Goal: Information Seeking & Learning: Learn about a topic

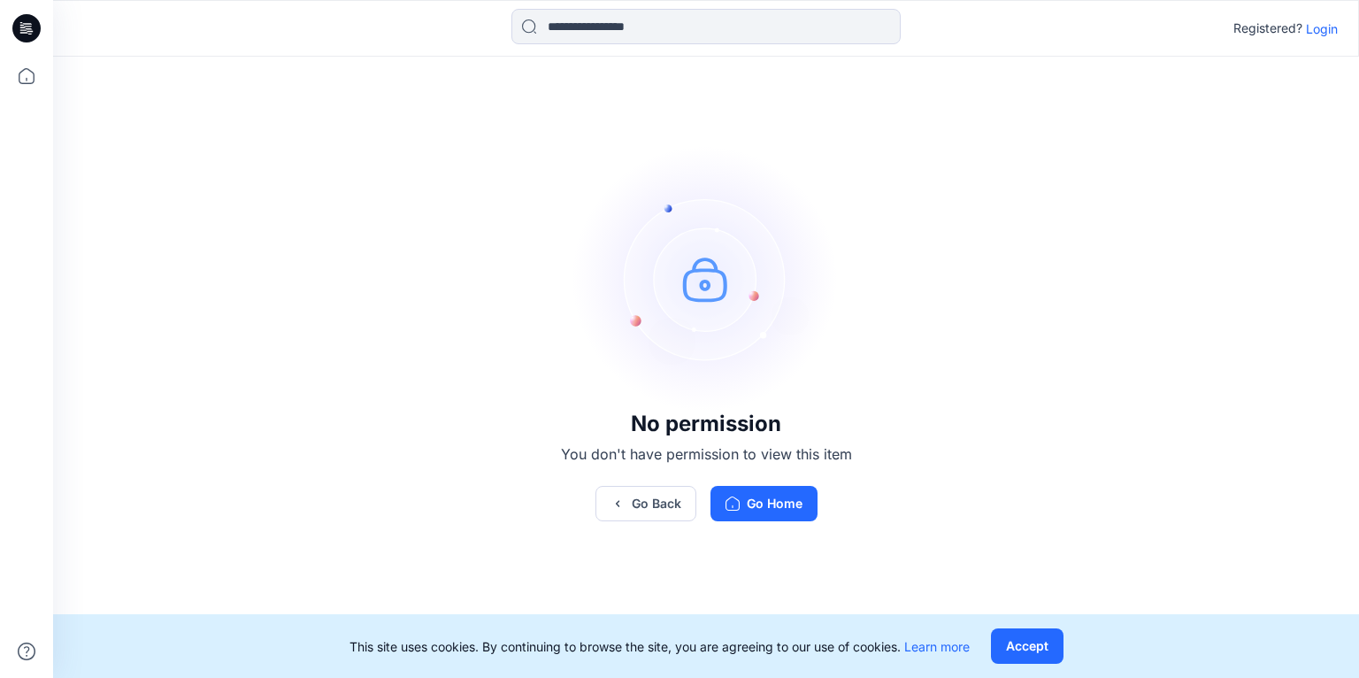
click at [1324, 27] on p "Login" at bounding box center [1322, 28] width 32 height 19
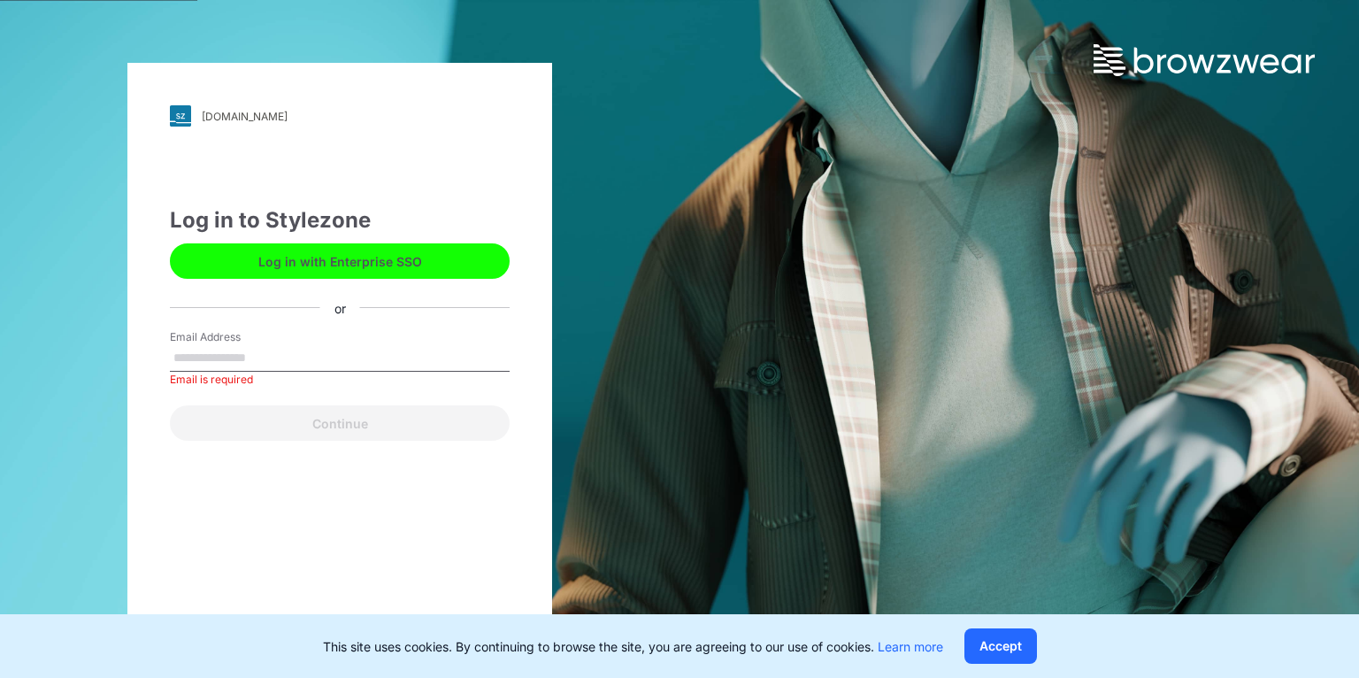
click at [389, 266] on button "Log in with Enterprise SSO" at bounding box center [340, 260] width 340 height 35
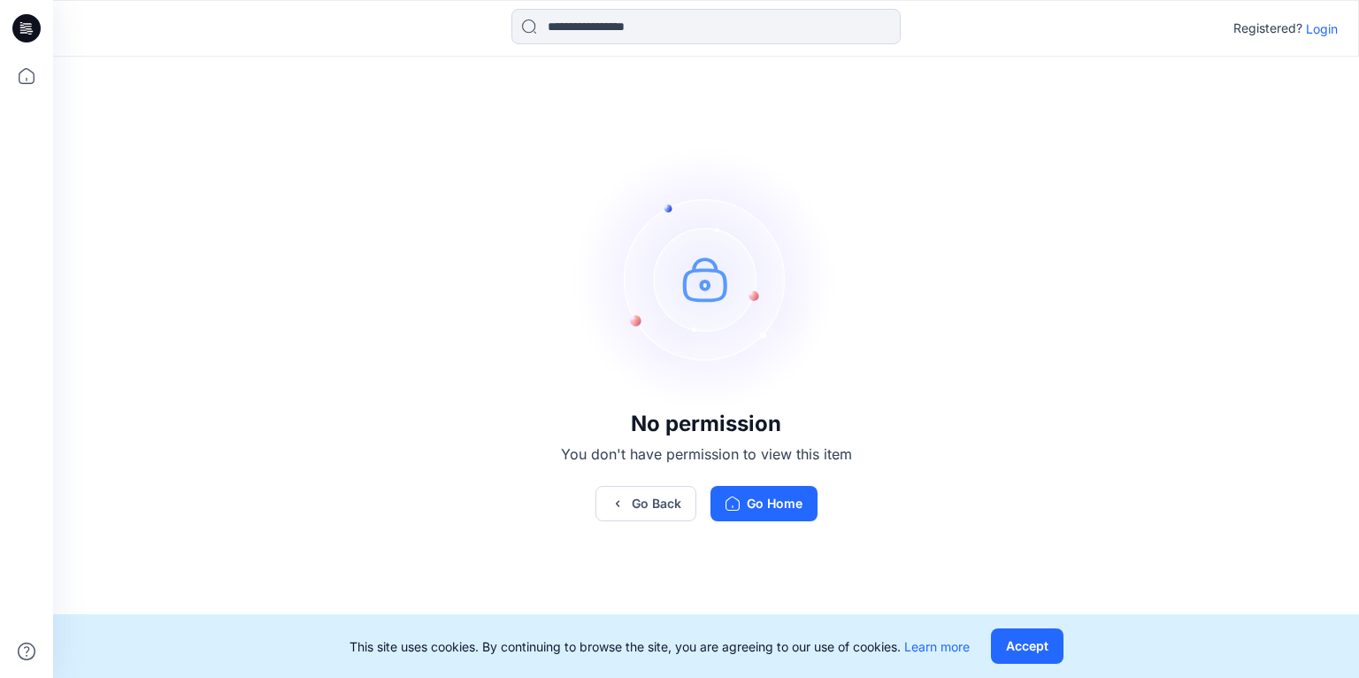
click at [1318, 23] on p "Login" at bounding box center [1322, 28] width 32 height 19
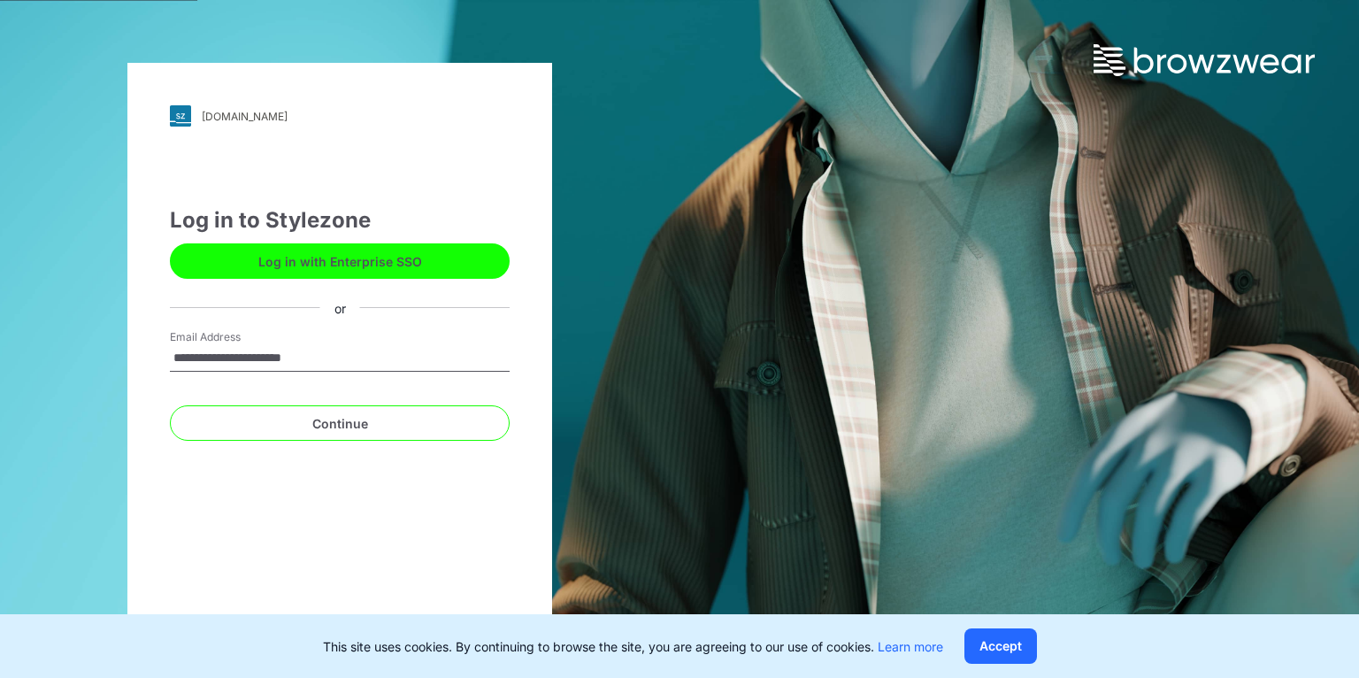
type input "**********"
click at [170, 405] on button "Continue" at bounding box center [340, 422] width 340 height 35
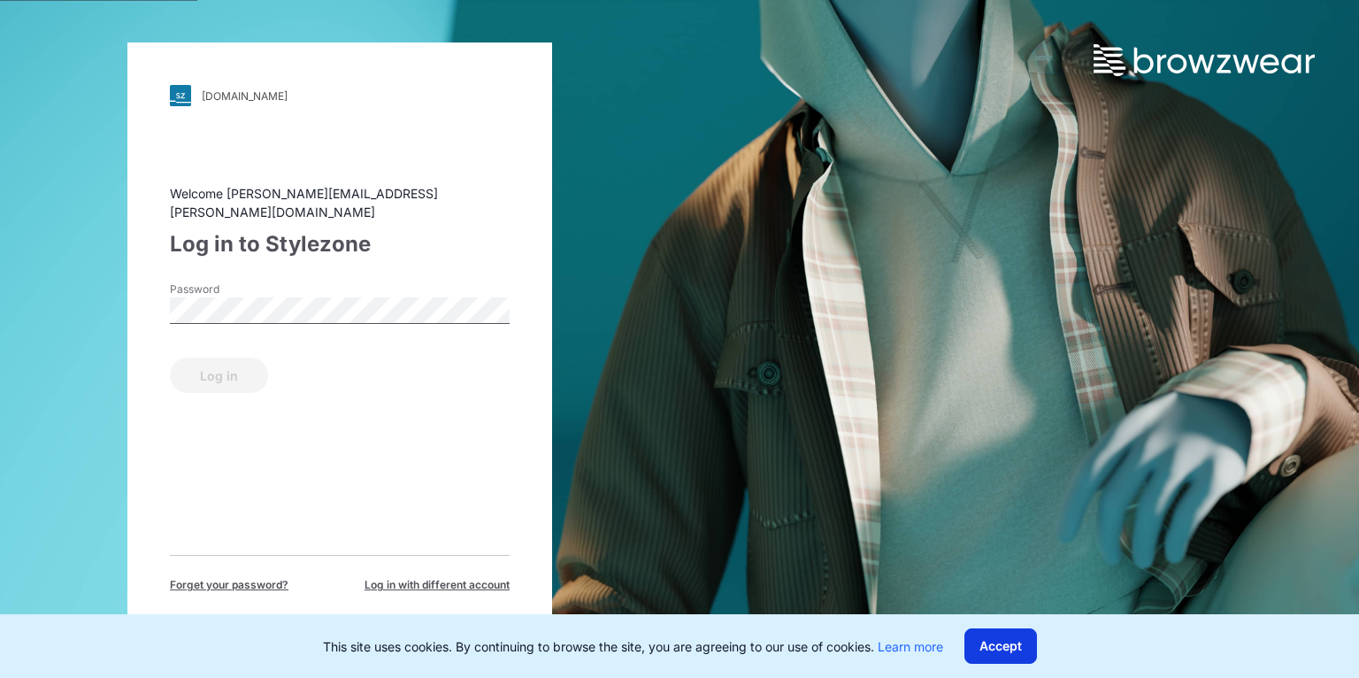
click at [1010, 631] on button "Accept" at bounding box center [1000, 645] width 73 height 35
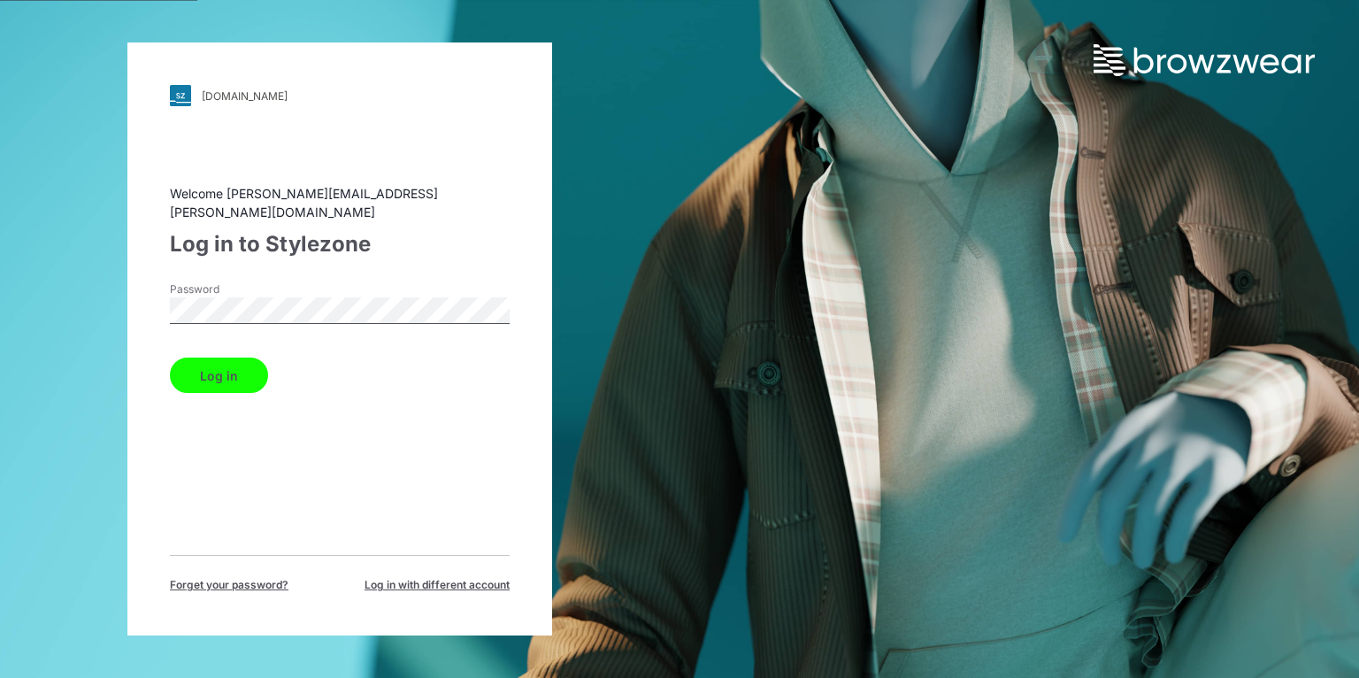
click at [232, 370] on button "Log in" at bounding box center [219, 374] width 98 height 35
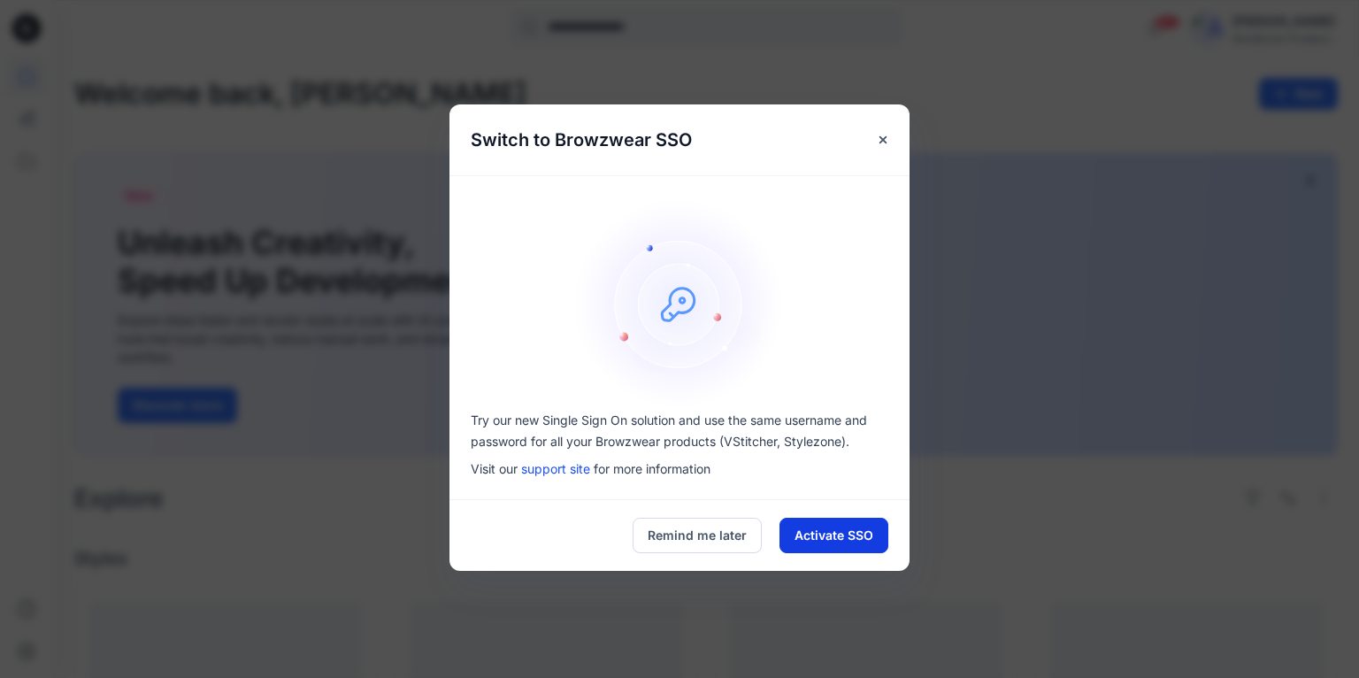
click at [827, 536] on button "Activate SSO" at bounding box center [833, 534] width 109 height 35
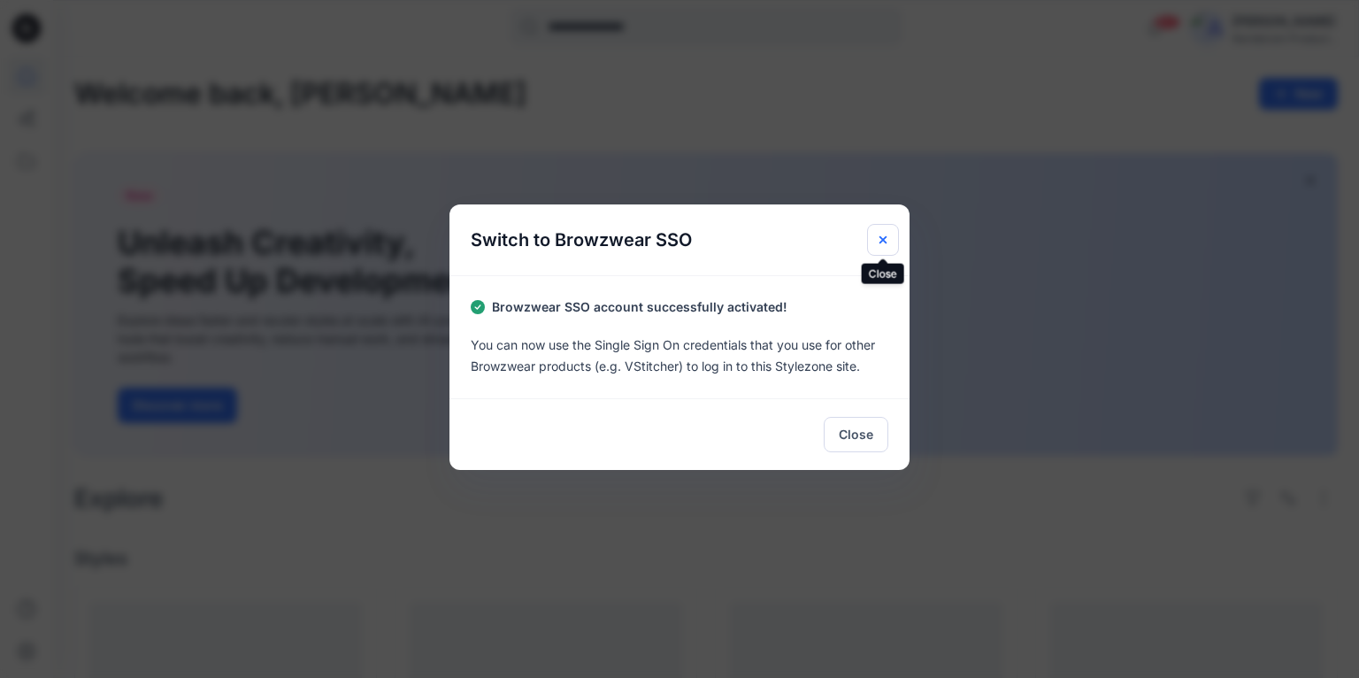
click at [882, 234] on icon "Close" at bounding box center [883, 240] width 14 height 14
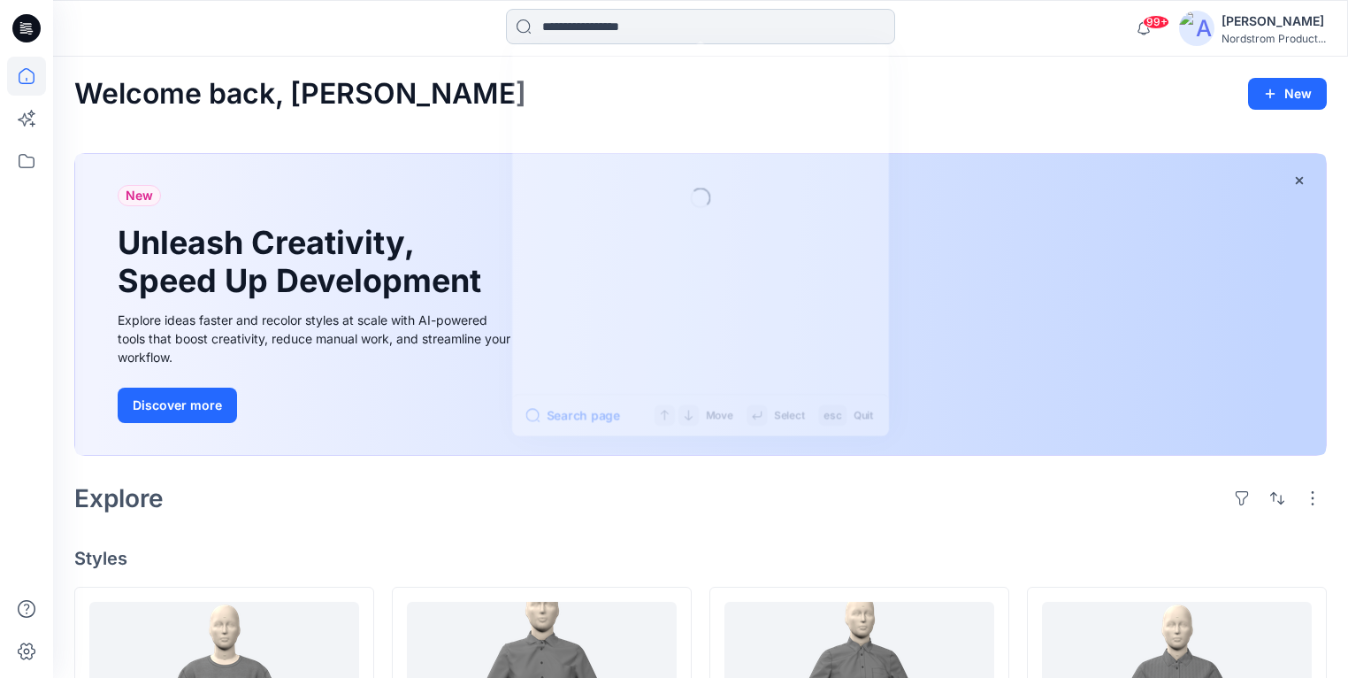
click at [865, 22] on input at bounding box center [700, 26] width 389 height 35
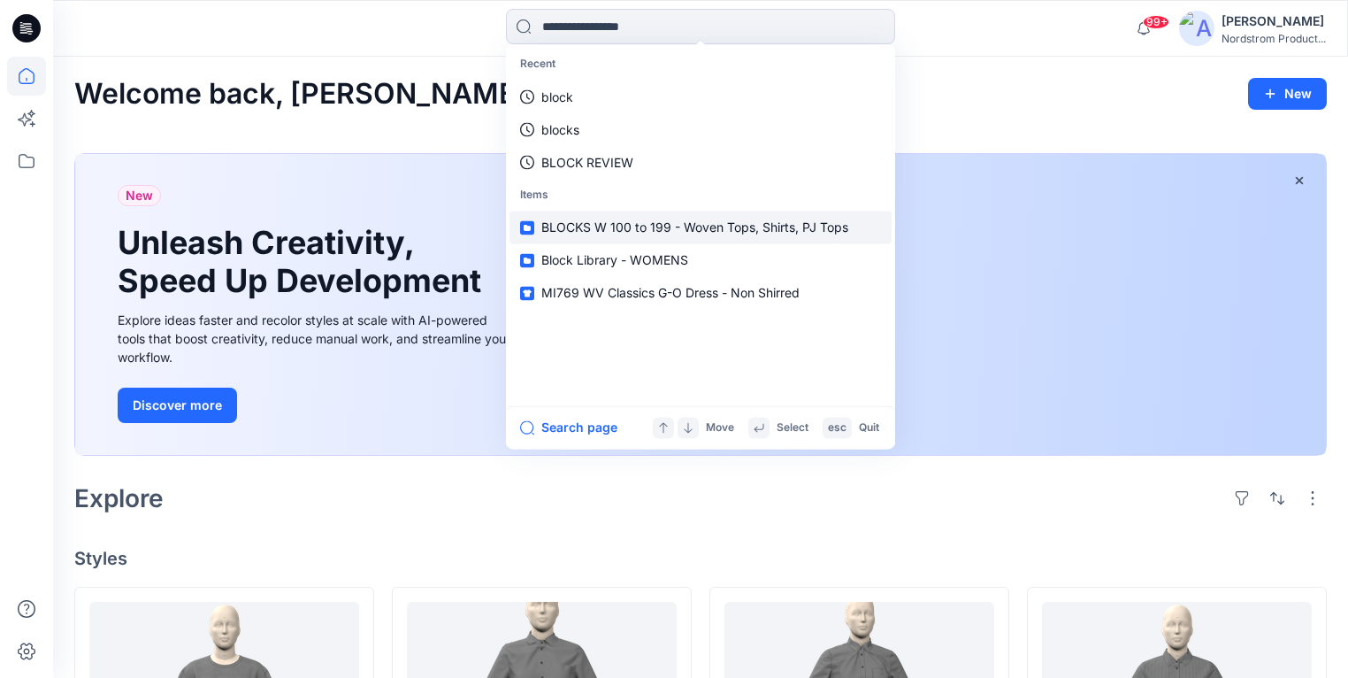
click at [676, 220] on span "BLOCKS W 100 to 199 - Woven Tops, Shirts, PJ Tops" at bounding box center [694, 227] width 307 height 15
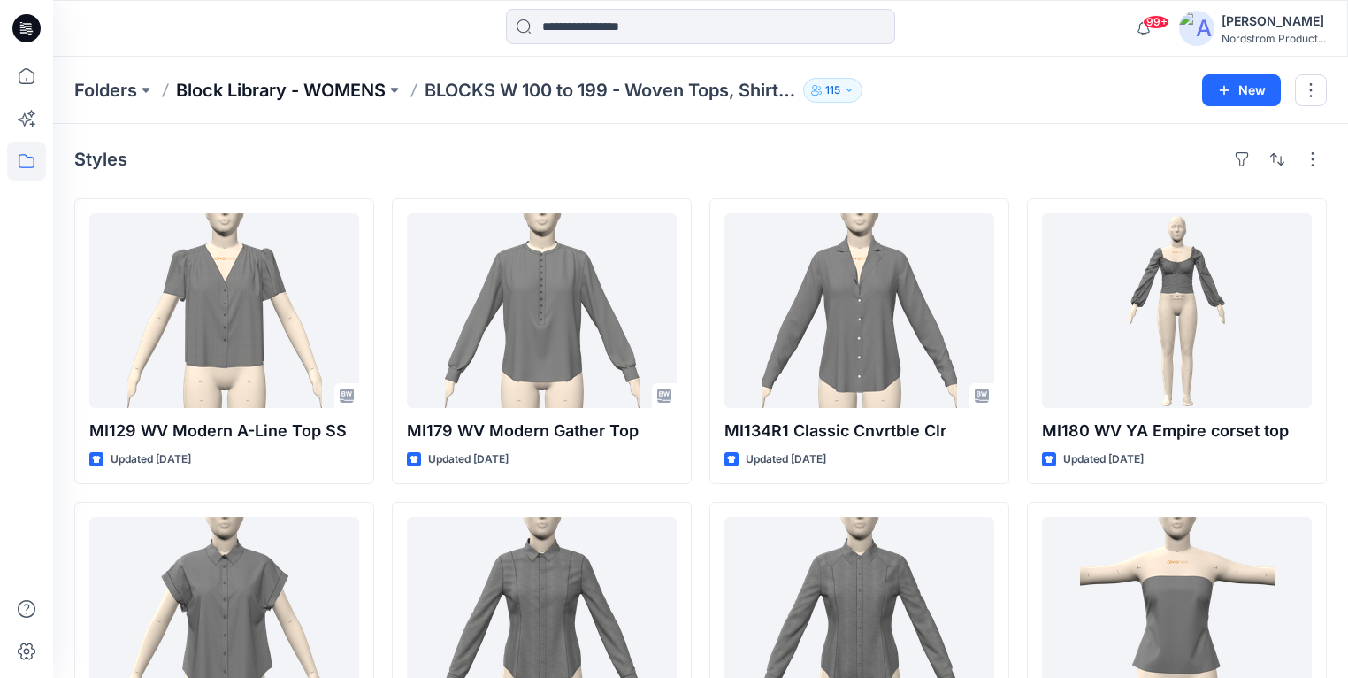
click at [346, 91] on p "Block Library - WOMENS" at bounding box center [281, 90] width 210 height 25
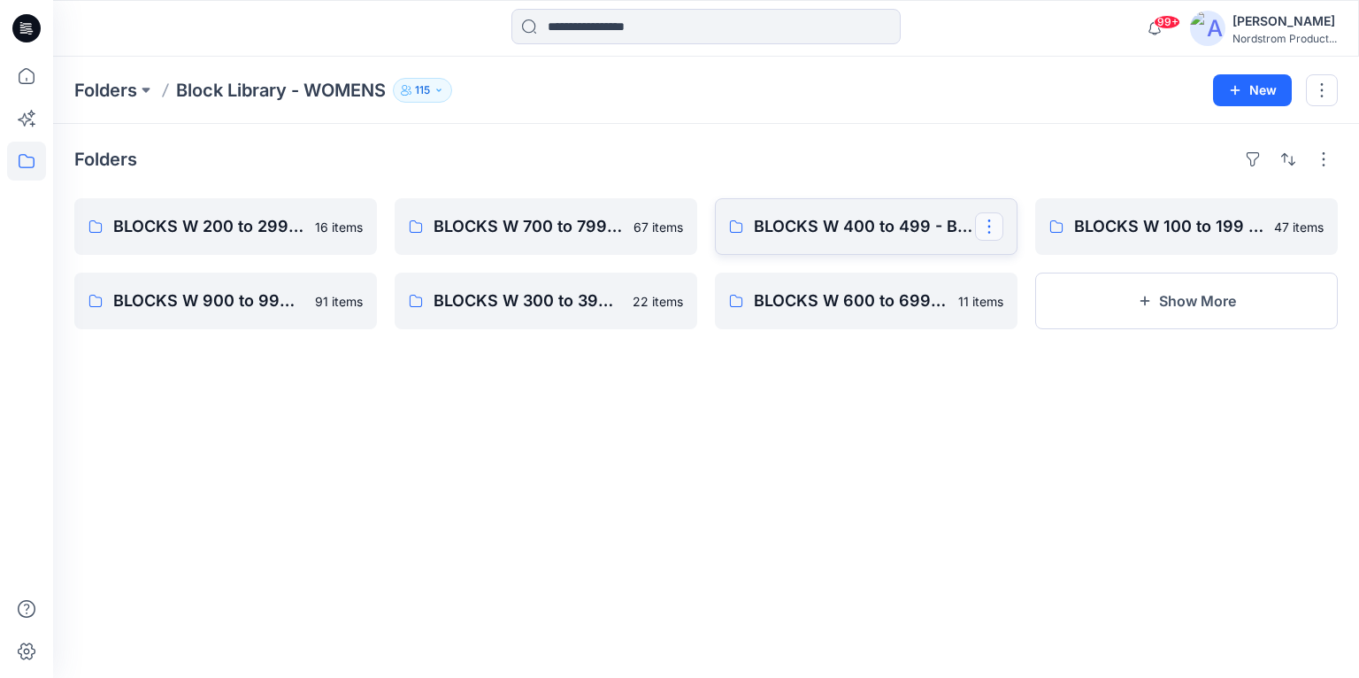
click at [992, 225] on button "button" at bounding box center [989, 226] width 28 height 28
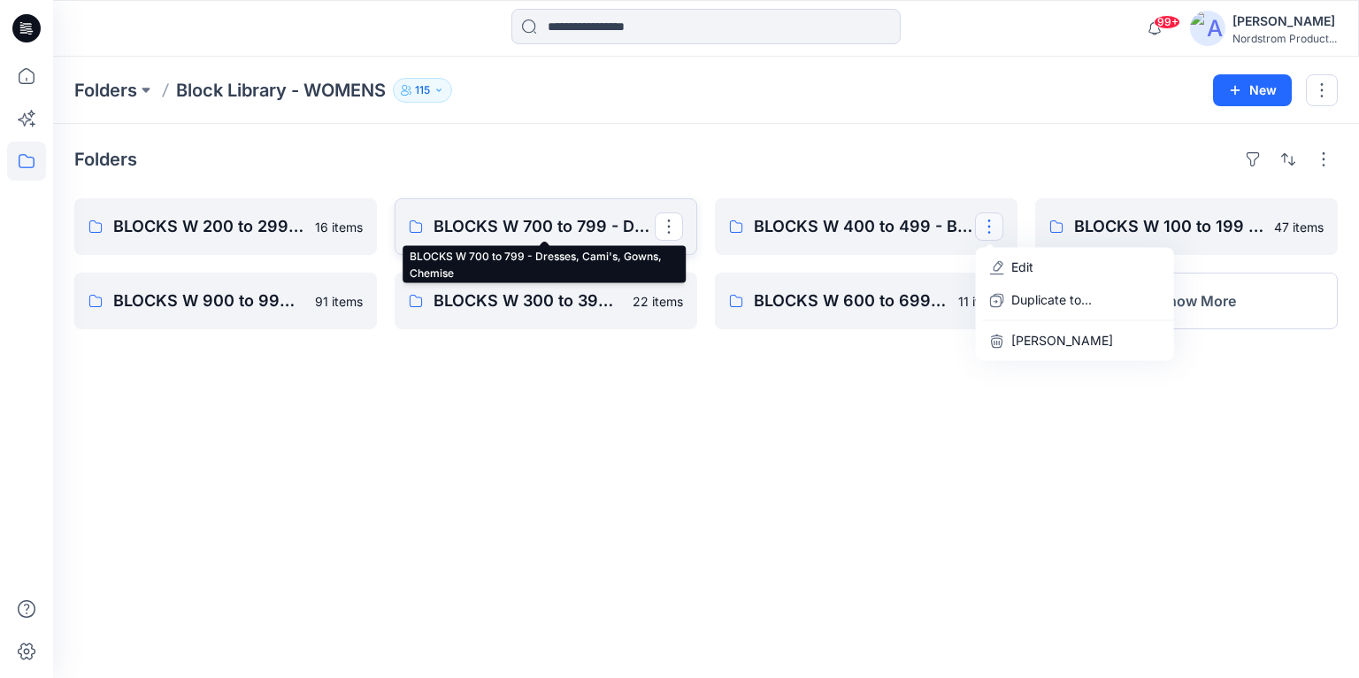
click at [569, 232] on p "BLOCKS W 700 to 799 - Dresses, Cami's, Gowns, Chemise" at bounding box center [543, 226] width 221 height 25
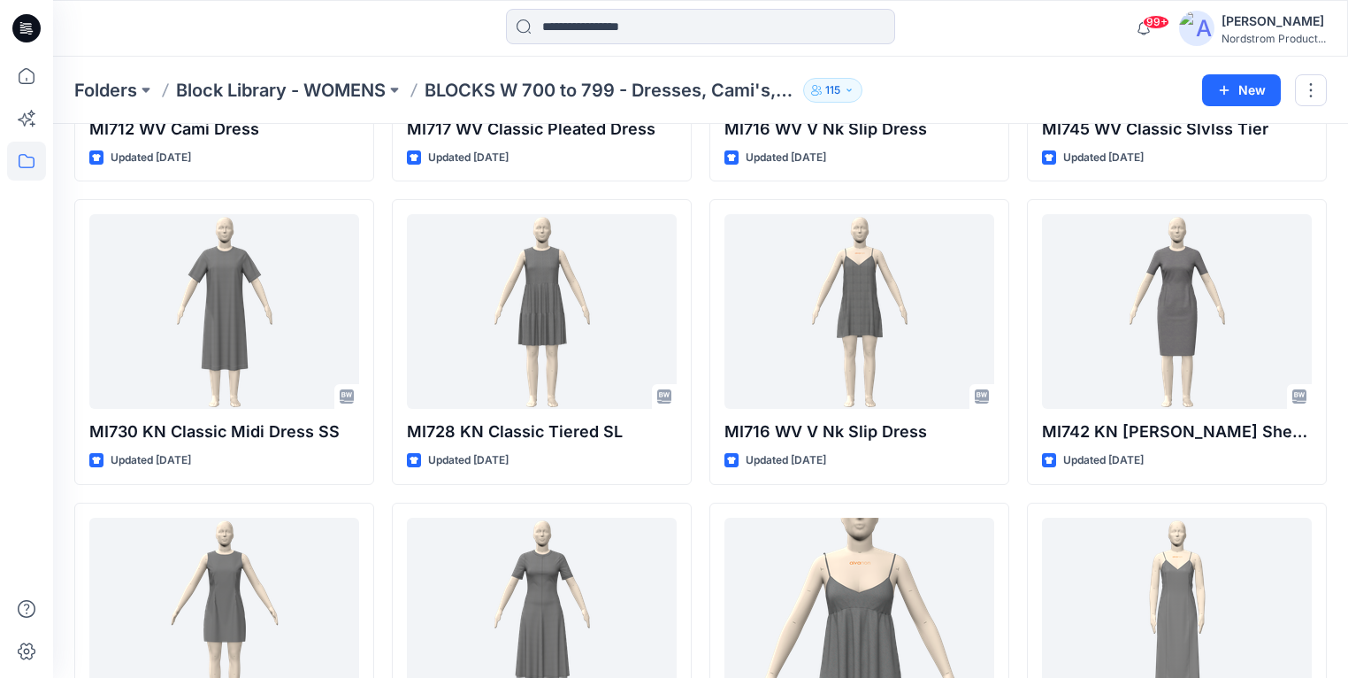
scroll to position [1322, 0]
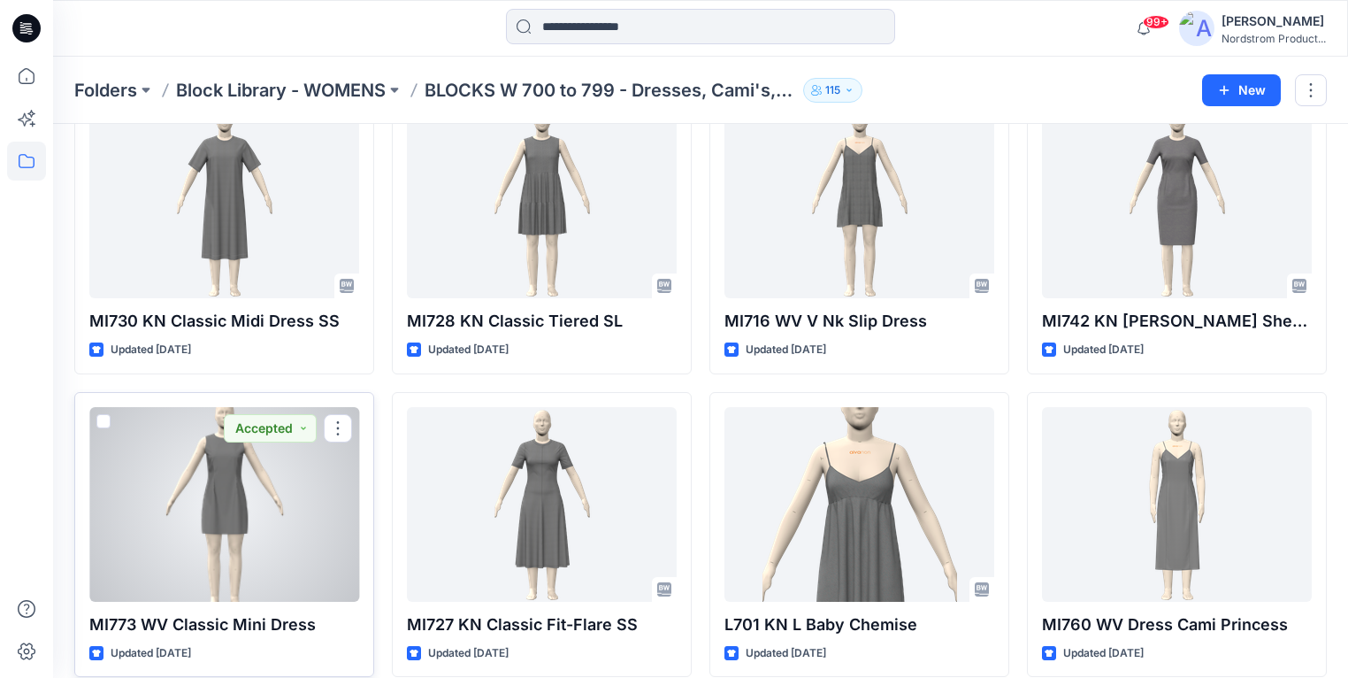
click at [222, 501] on div at bounding box center [224, 504] width 270 height 195
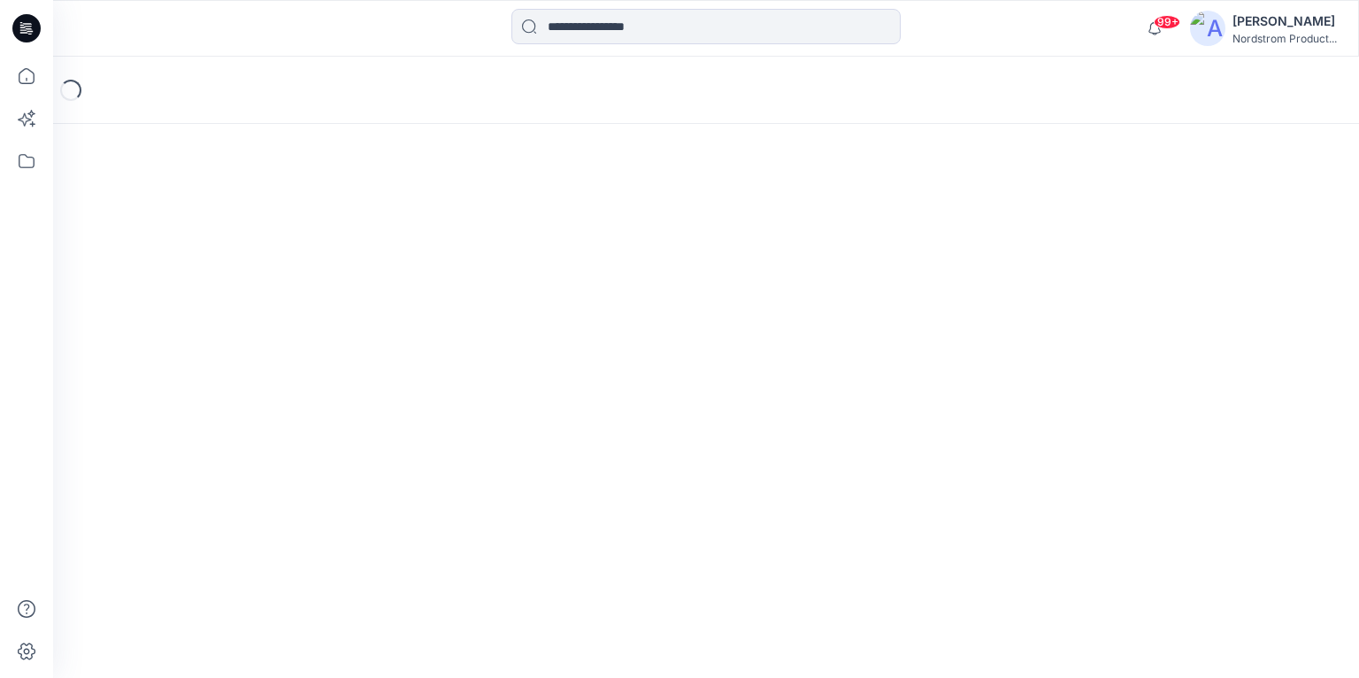
click at [222, 501] on div "Loading..." at bounding box center [706, 367] width 1306 height 621
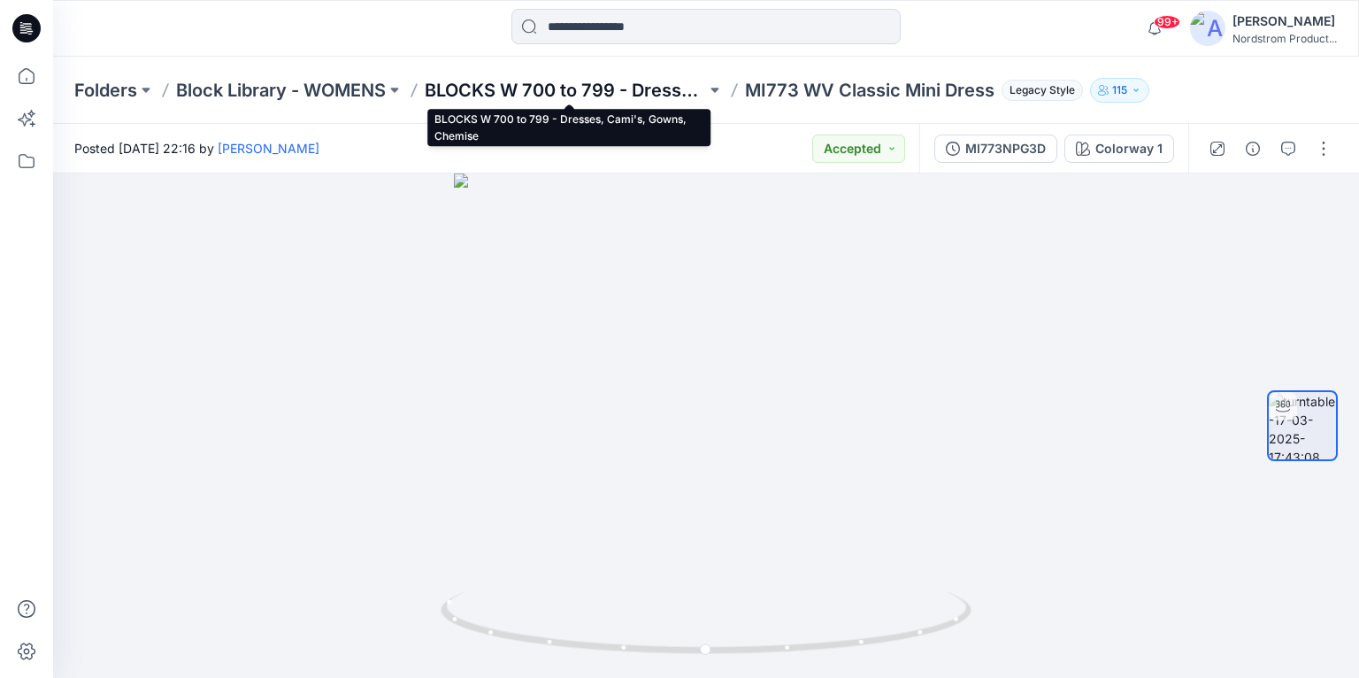
click at [631, 92] on p "BLOCKS W 700 to 799 - Dresses, Cami's, Gowns, Chemise" at bounding box center [565, 90] width 281 height 25
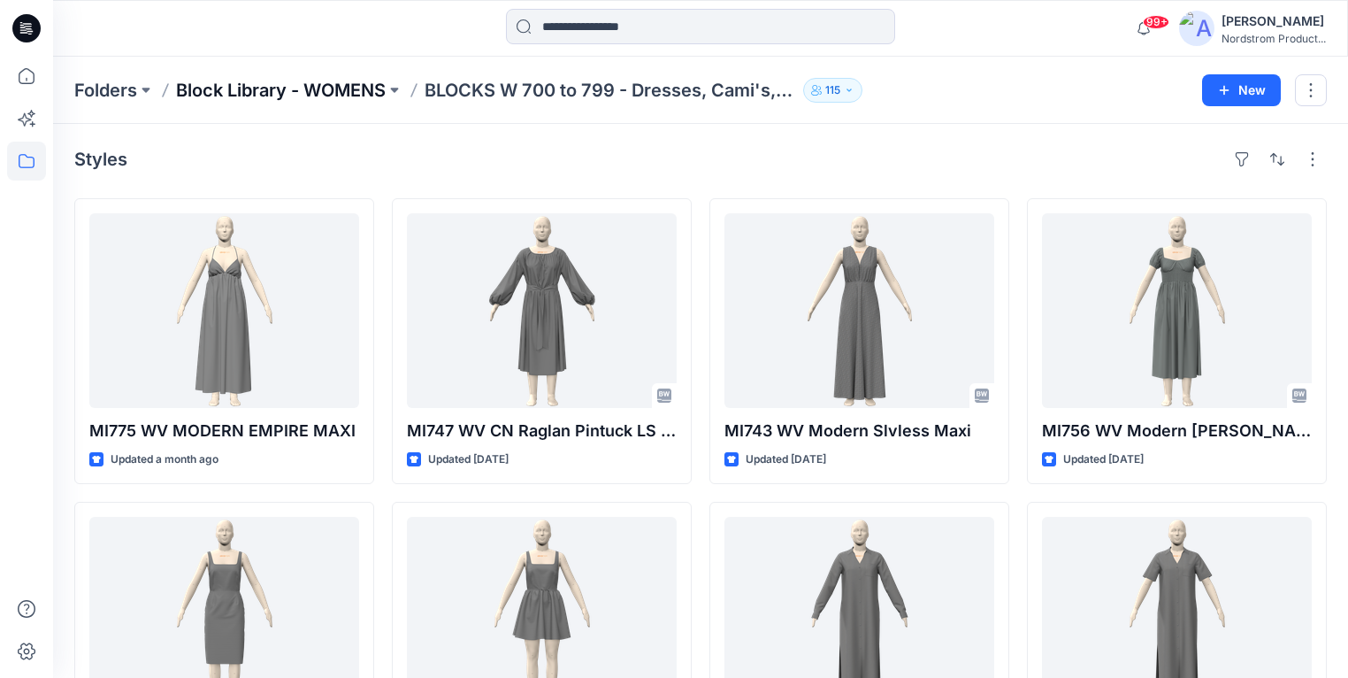
click at [356, 85] on p "Block Library - WOMENS" at bounding box center [281, 90] width 210 height 25
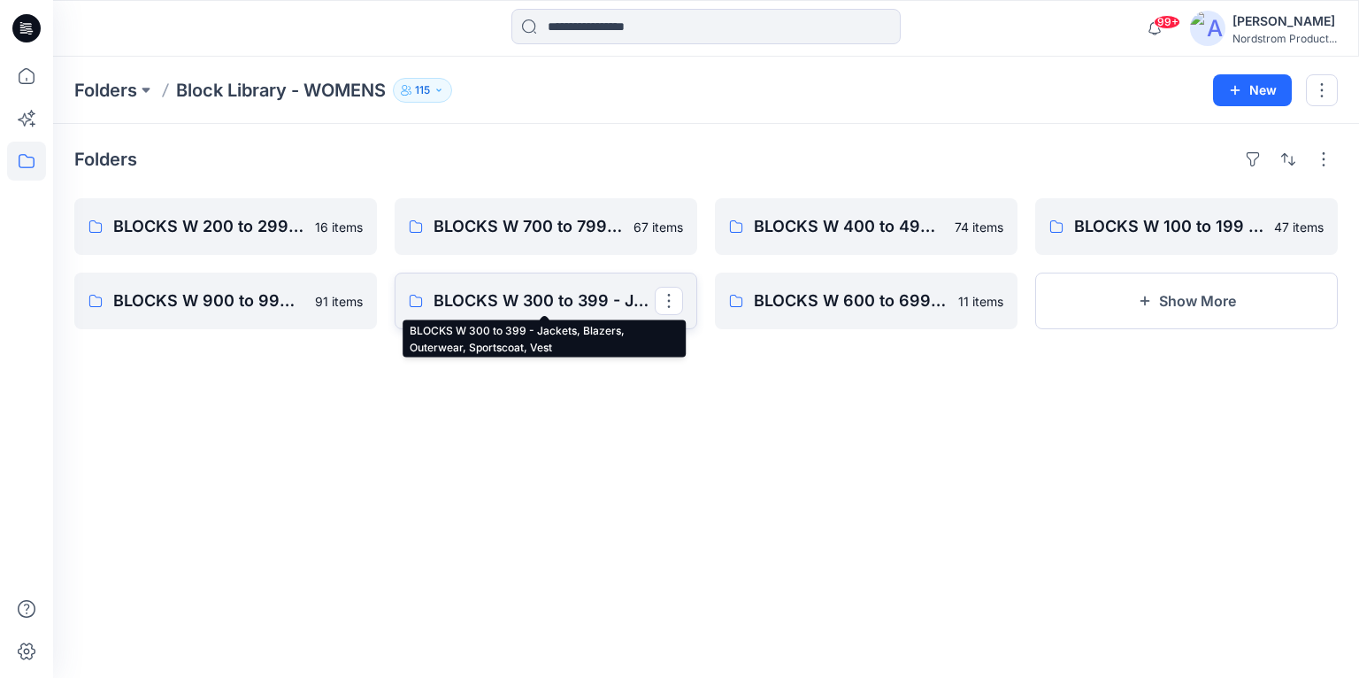
click at [623, 301] on p "BLOCKS W 300 to 399 - Jackets, Blazers, Outerwear, Sportscoat, Vest" at bounding box center [543, 300] width 221 height 25
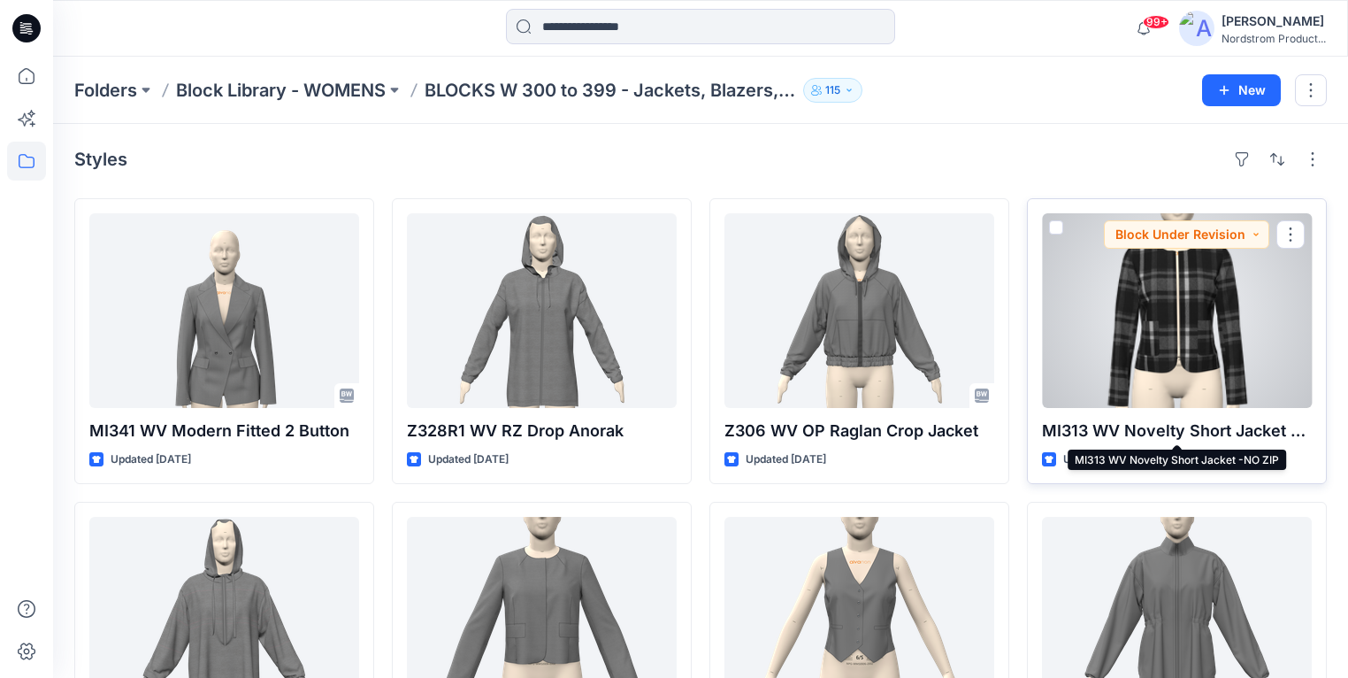
click at [1201, 424] on p "MI313 WV Novelty Short Jacket -NO ZIP" at bounding box center [1177, 430] width 270 height 25
click at [1162, 369] on div at bounding box center [1177, 310] width 270 height 195
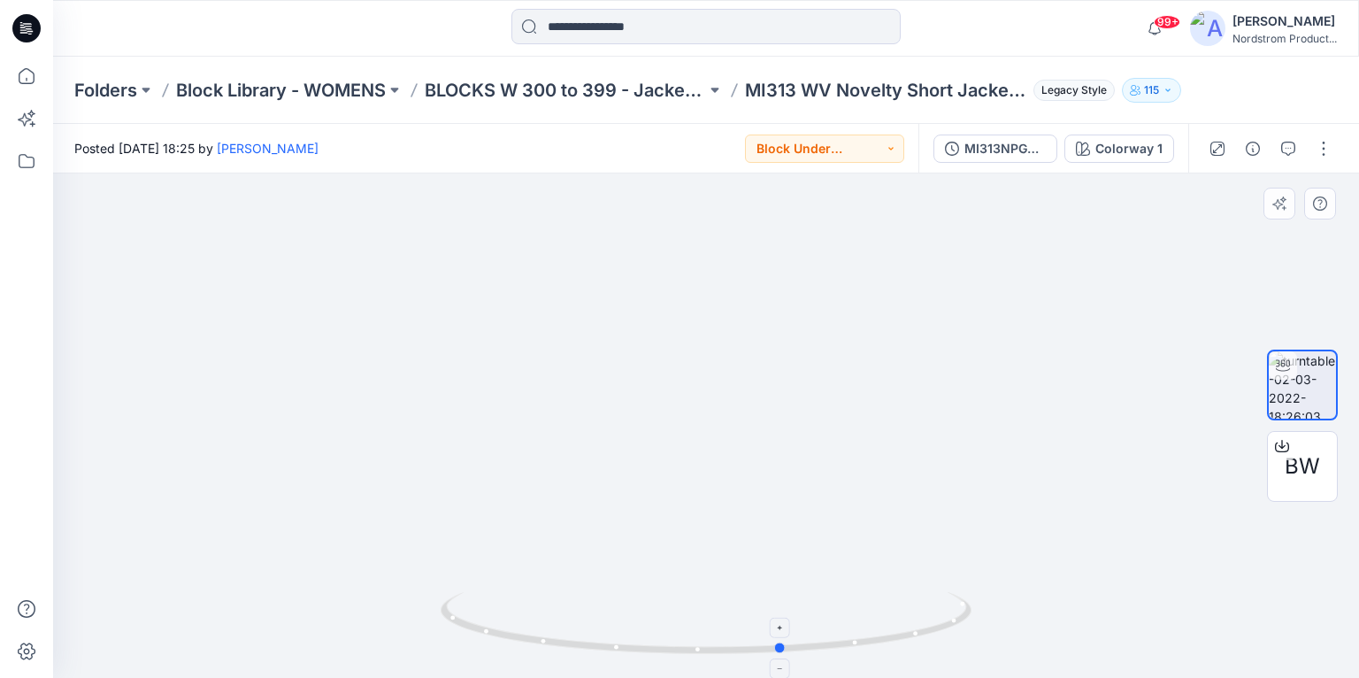
drag, startPoint x: 883, startPoint y: 647, endPoint x: 957, endPoint y: 604, distance: 85.6
click at [957, 604] on icon at bounding box center [708, 625] width 535 height 66
click at [343, 83] on p "Block Library - WOMENS" at bounding box center [281, 90] width 210 height 25
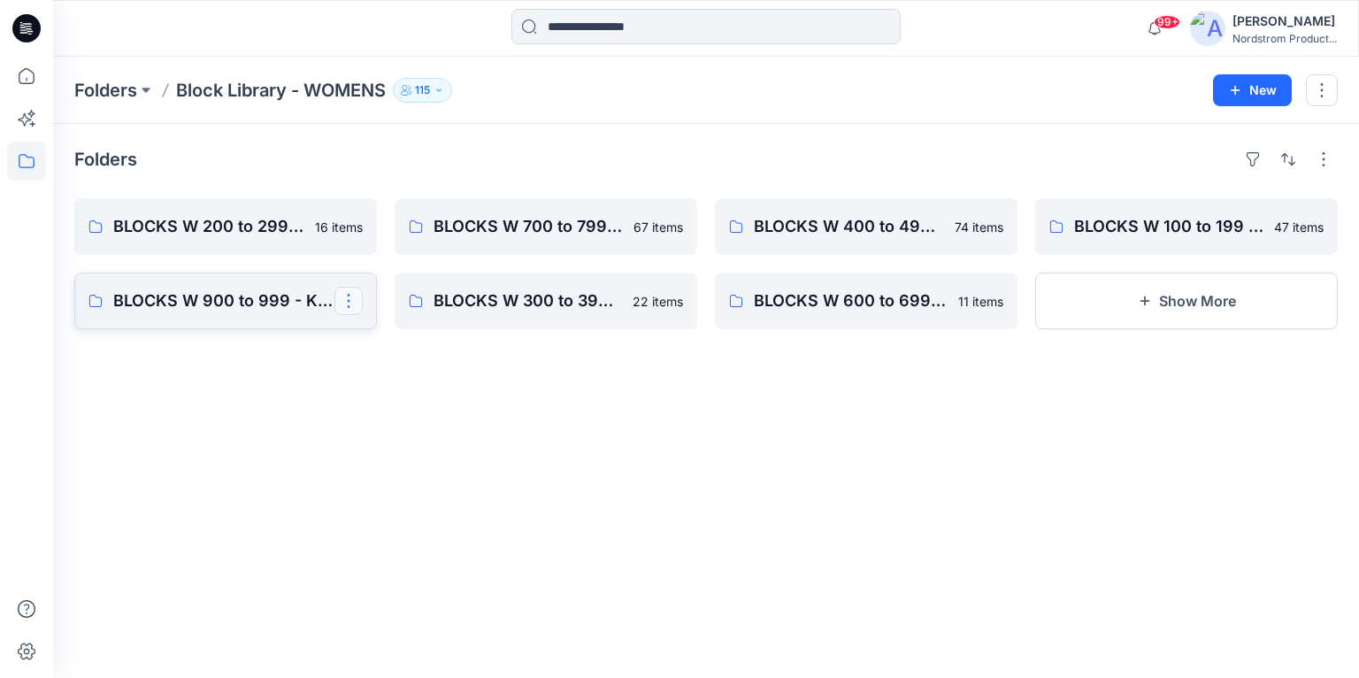
click at [360, 296] on button "button" at bounding box center [348, 301] width 28 height 28
click at [356, 225] on button "button" at bounding box center [348, 226] width 28 height 28
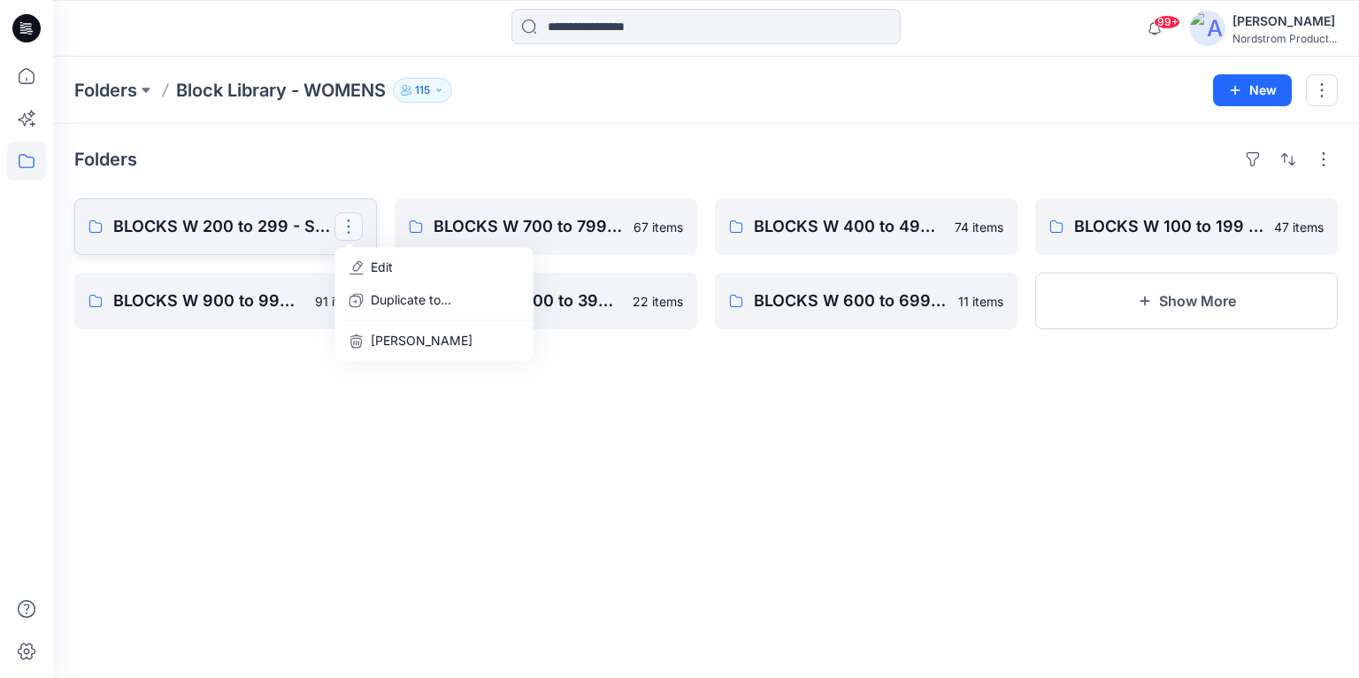
click at [256, 241] on link "BLOCKS W 200 to 299 - Skirts, skorts, 1/2 Slip, Full Slip Edit Duplicate to... …" at bounding box center [225, 226] width 303 height 57
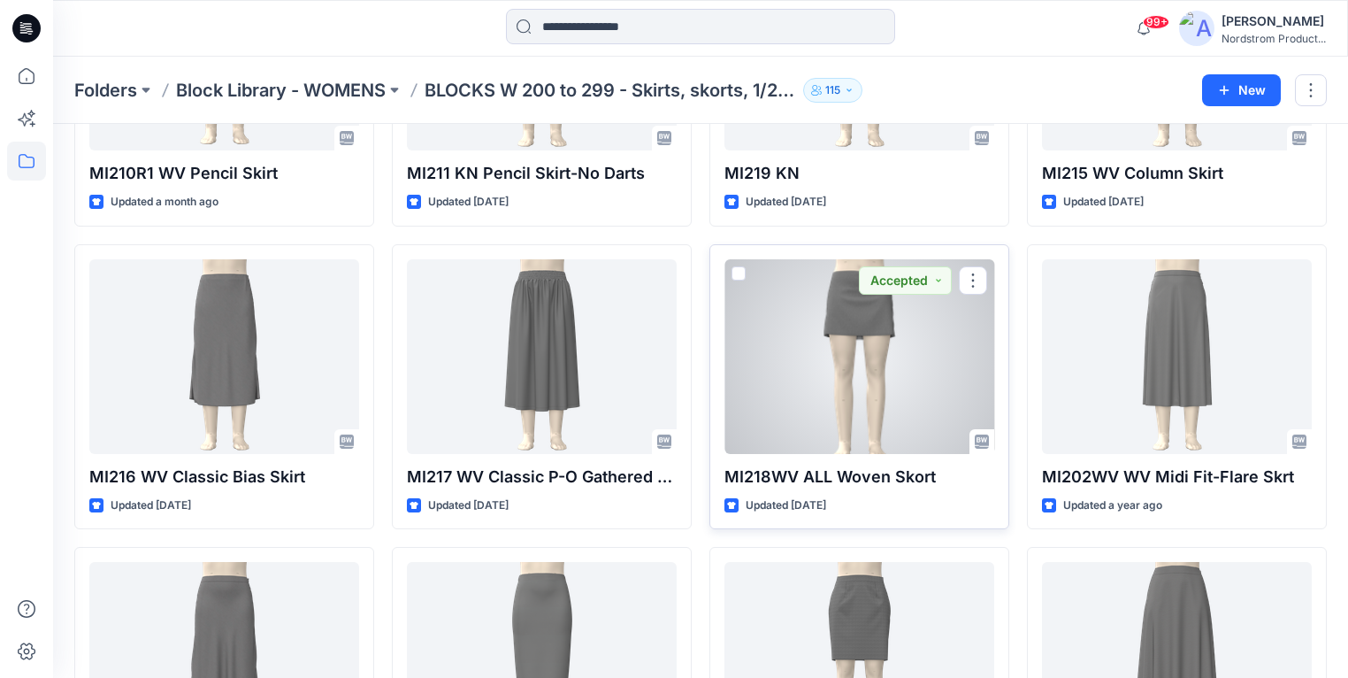
scroll to position [216, 0]
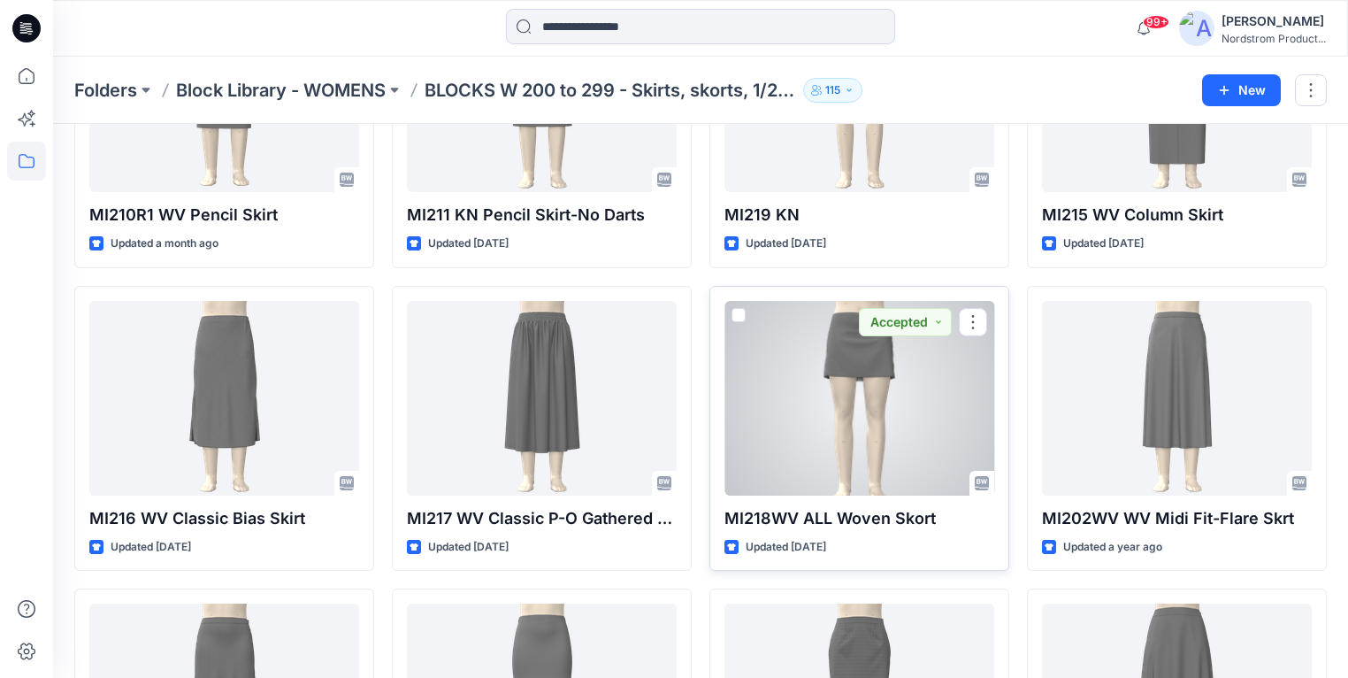
click at [870, 357] on div at bounding box center [859, 398] width 270 height 195
